Goal: Information Seeking & Learning: Compare options

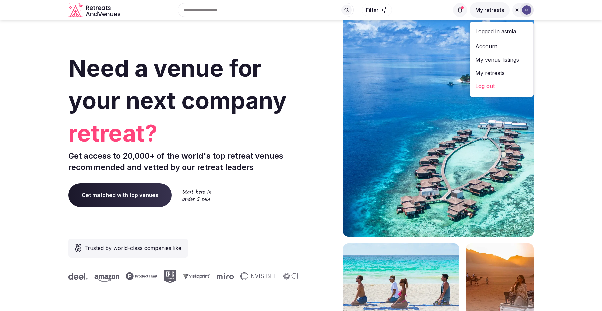
click at [506, 69] on link "My retreats" at bounding box center [501, 72] width 52 height 11
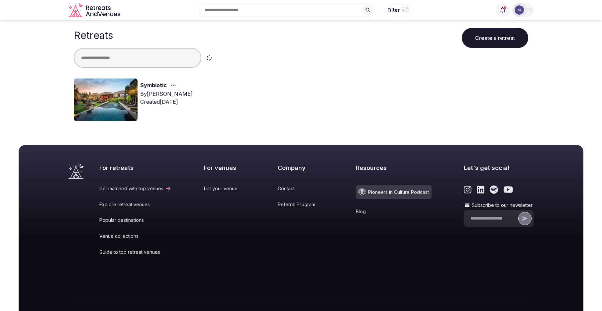
click at [150, 84] on link "Symbiotic" at bounding box center [153, 85] width 27 height 9
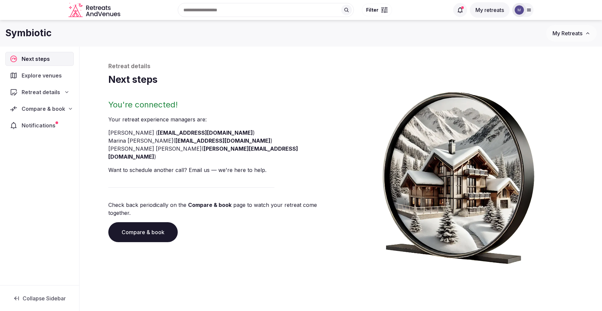
click at [62, 106] on span "Compare & book" at bounding box center [44, 109] width 44 height 8
click at [50, 149] on span "Proposals received (8)" at bounding box center [42, 152] width 52 height 7
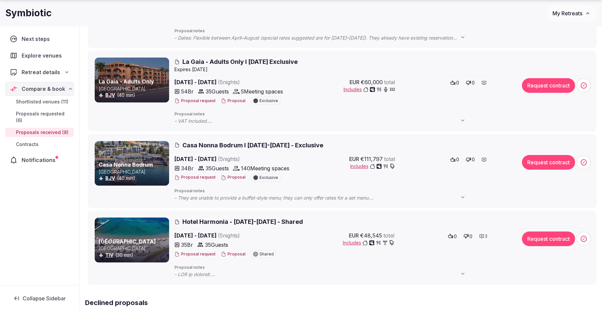
scroll to position [484, 0]
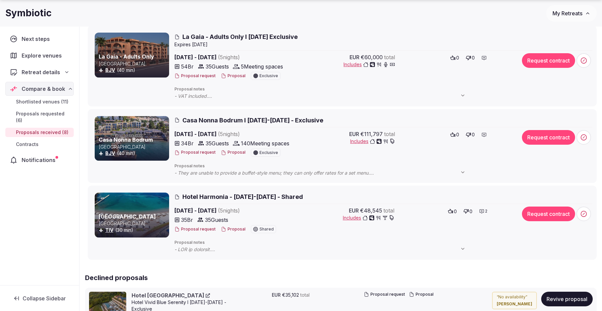
click at [264, 193] on span "Hotel Harmonia - [DATE]-[DATE] - Shared" at bounding box center [242, 196] width 121 height 8
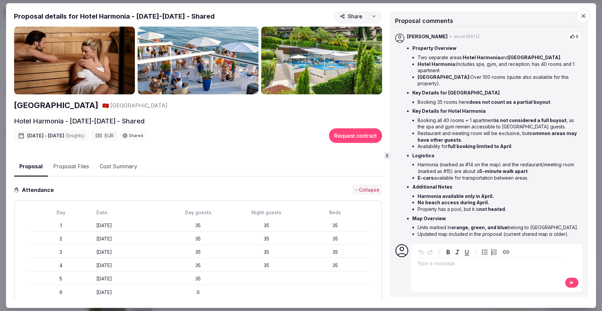
scroll to position [11, 0]
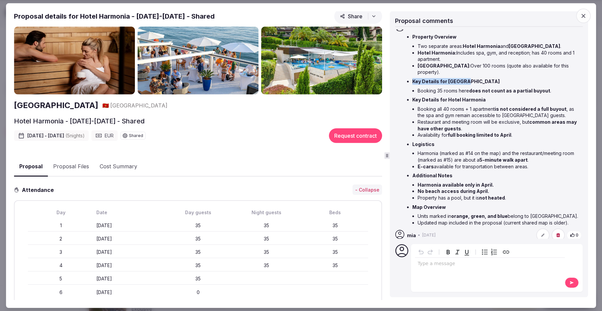
drag, startPoint x: 480, startPoint y: 76, endPoint x: 462, endPoint y: 74, distance: 17.7
click at [462, 78] on li "Key Details for [GEOGRAPHIC_DATA] Booking 35 rooms here does not count as a par…" at bounding box center [496, 86] width 169 height 16
drag, startPoint x: 511, startPoint y: 43, endPoint x: 537, endPoint y: 44, distance: 26.6
click at [537, 44] on strong "[GEOGRAPHIC_DATA]" at bounding box center [534, 46] width 51 height 6
copy strong "[GEOGRAPHIC_DATA]"
